Goal: Contribute content

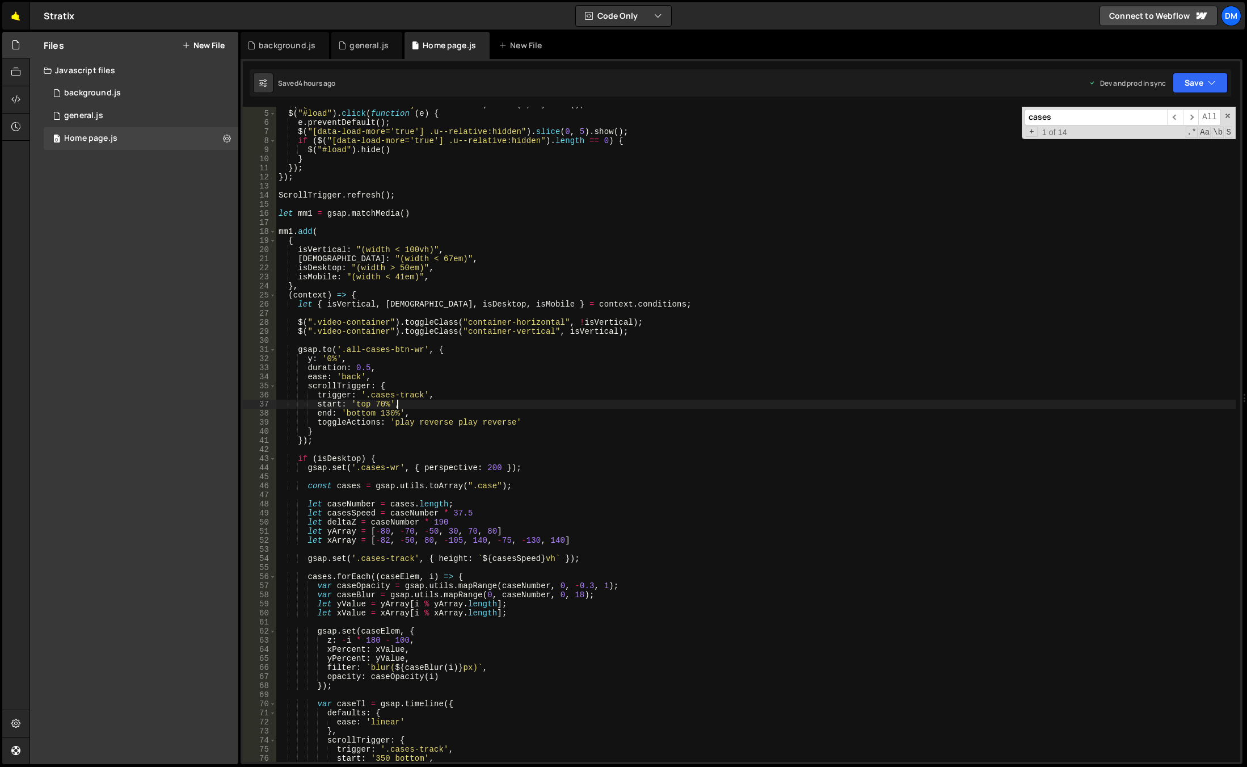
scroll to position [34, 0]
click at [12, 14] on link "🤙" at bounding box center [16, 15] width 28 height 27
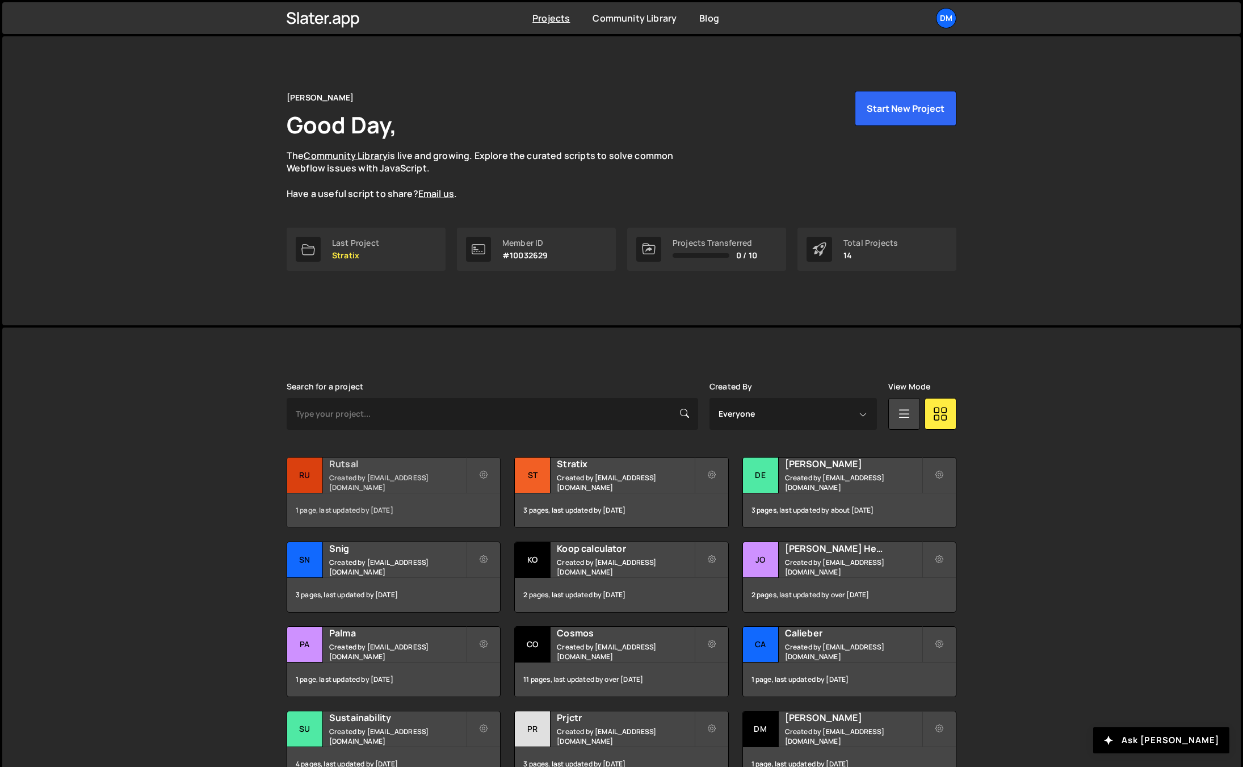
click at [399, 481] on small "Created by dmytrokaraulov@gmail.com" at bounding box center [397, 482] width 137 height 19
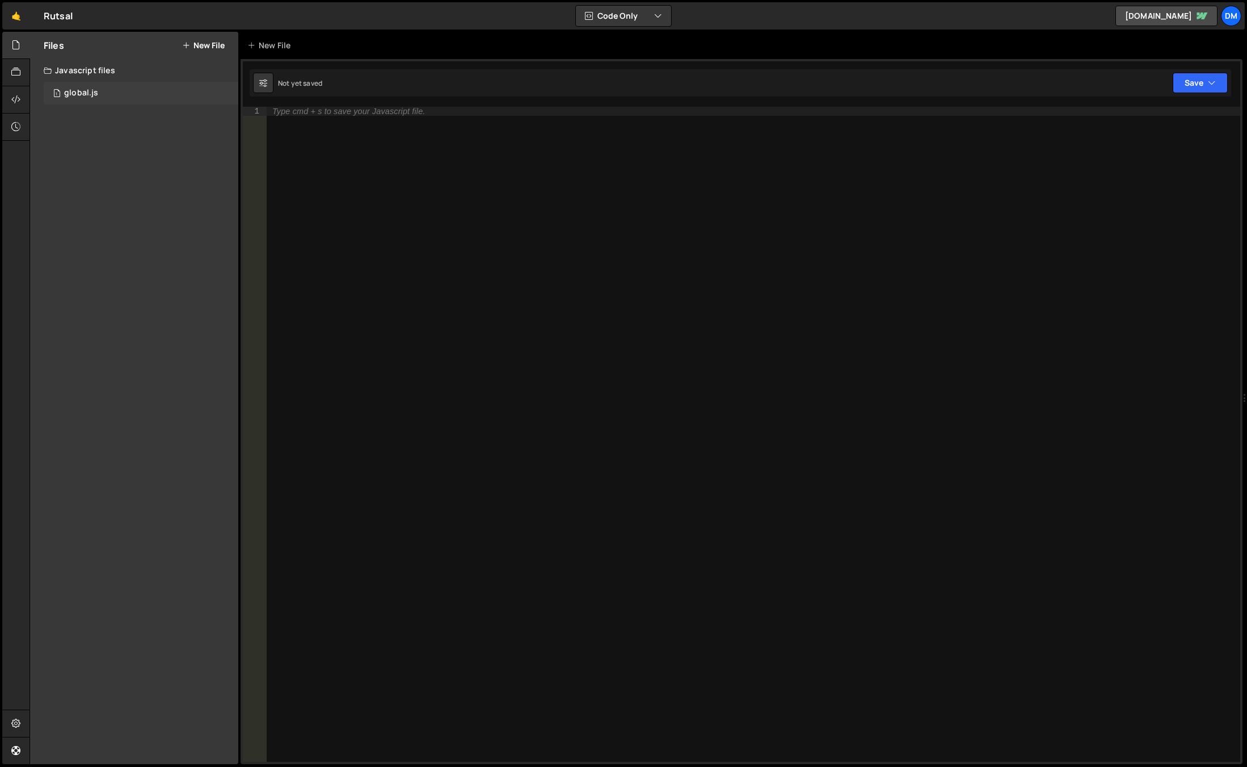
drag, startPoint x: 99, startPoint y: 92, endPoint x: 117, endPoint y: 121, distance: 34.0
click at [99, 92] on div "1 global.js 0" at bounding box center [141, 93] width 195 height 23
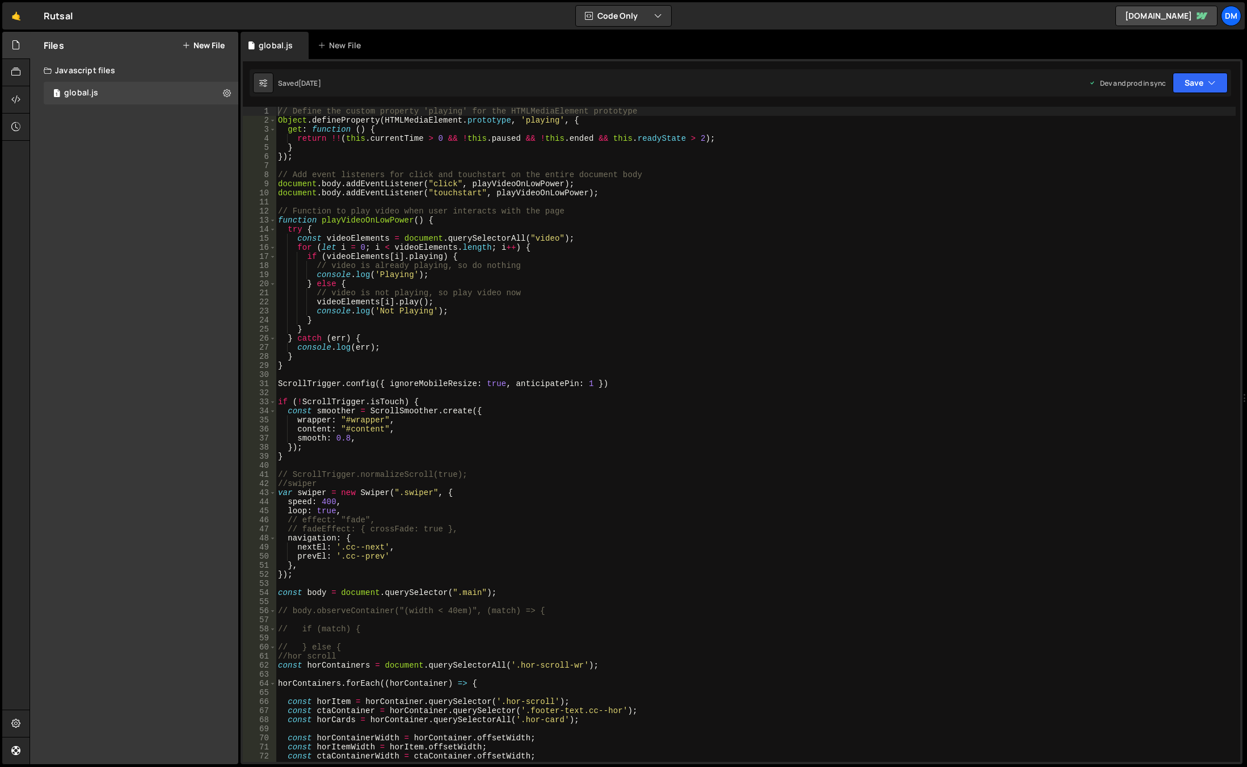
type textarea "content: "#content","
click at [620, 429] on div "// Define the custom property 'playing' for the HTMLMediaElement prototype Obje…" at bounding box center [756, 443] width 960 height 673
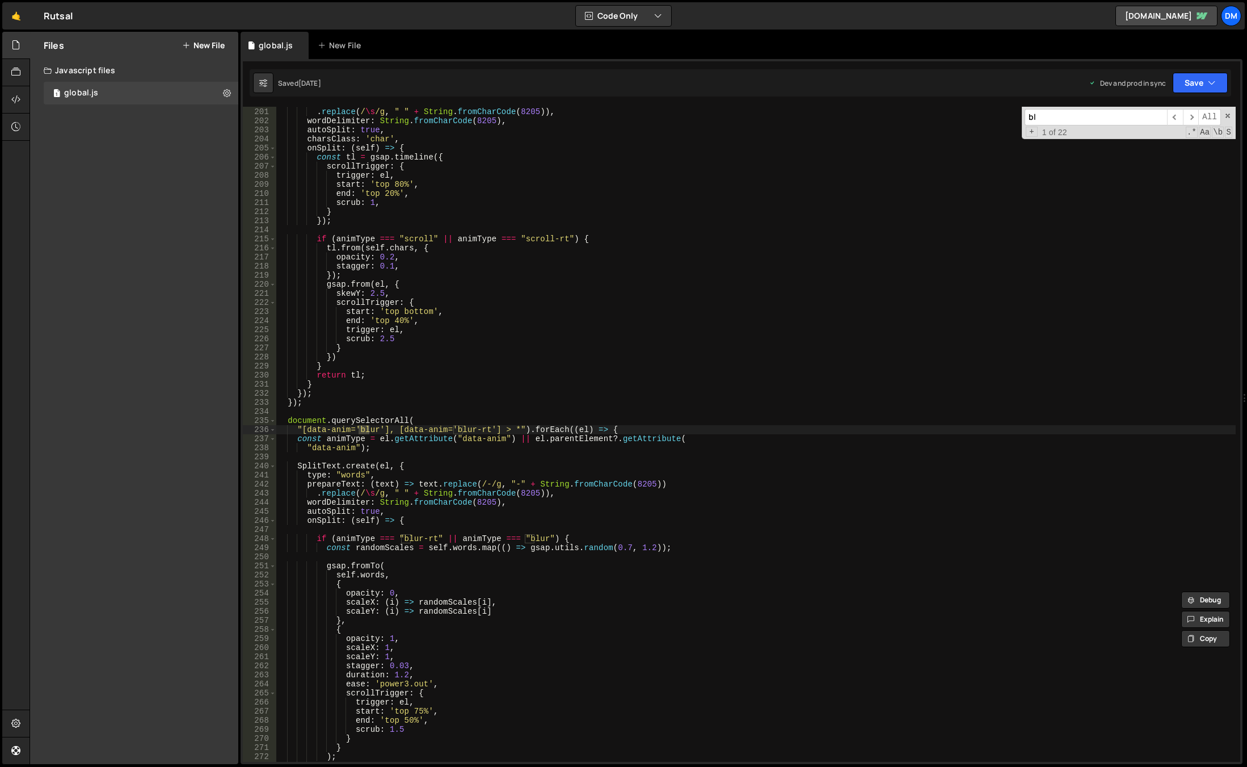
scroll to position [1815, 0]
type input "blur"
click at [544, 351] on div "prepareText : ( text ) => text . replace ( /-/g , "-" + String . fromCharCode (…" at bounding box center [756, 434] width 960 height 673
drag, startPoint x: 453, startPoint y: 430, endPoint x: 488, endPoint y: 431, distance: 34.6
click at [488, 431] on div "prepareText : ( text ) => text . replace ( /-/g , "-" + String . fromCharCode (…" at bounding box center [756, 434] width 960 height 673
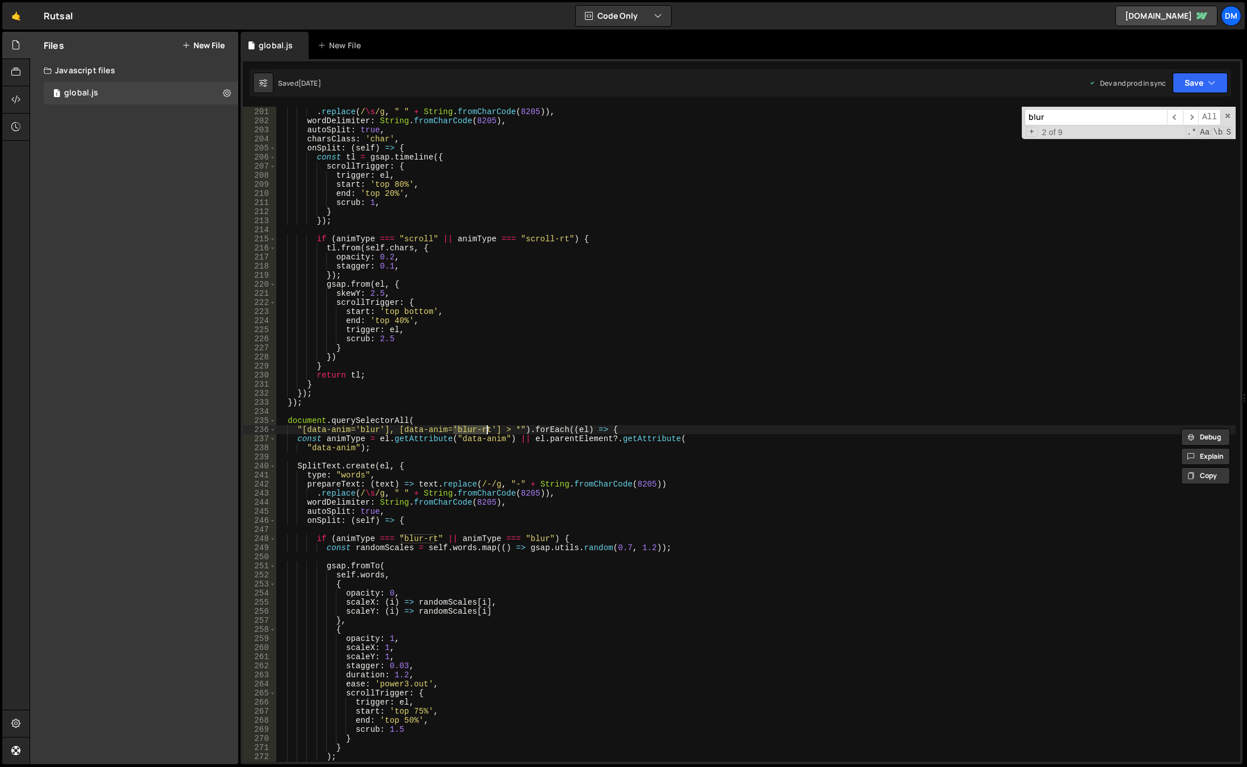
click at [550, 363] on div "prepareText : ( text ) => text . replace ( /-/g , "-" + String . fromCharCode (…" at bounding box center [756, 434] width 960 height 673
type textarea "}"
